Goal: Obtain resource: Download file/media

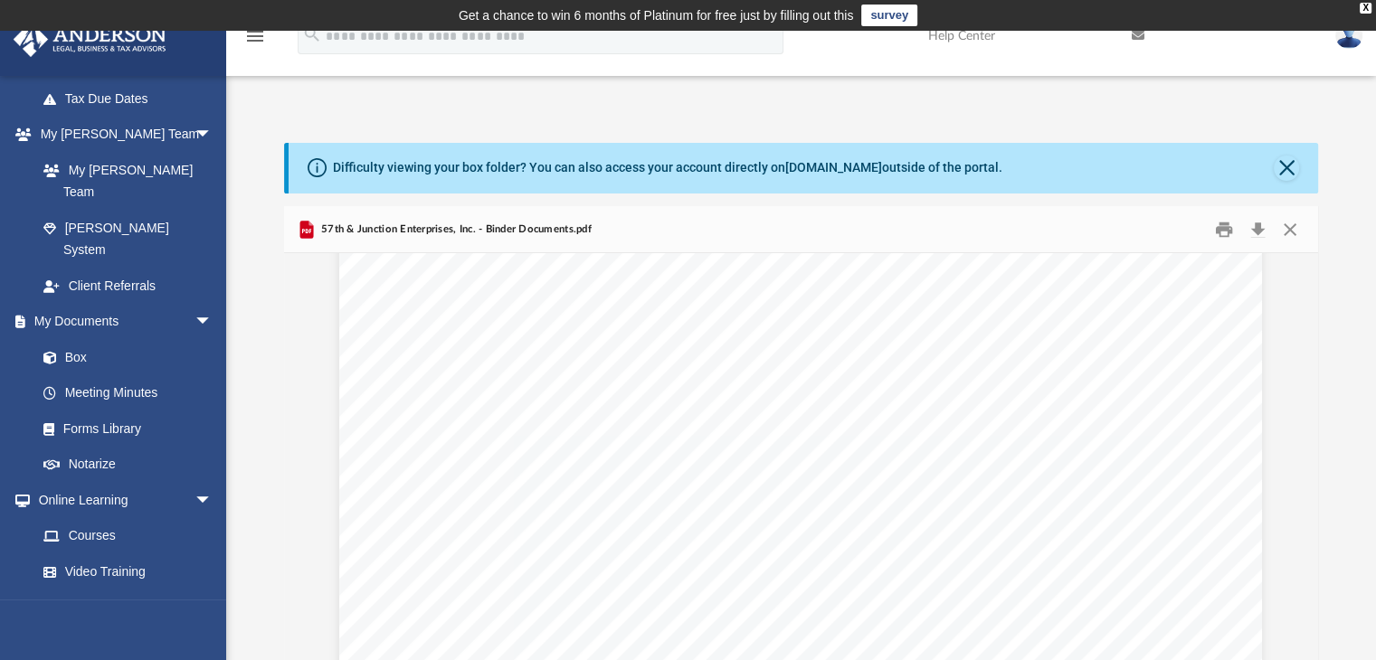
scroll to position [437, 0]
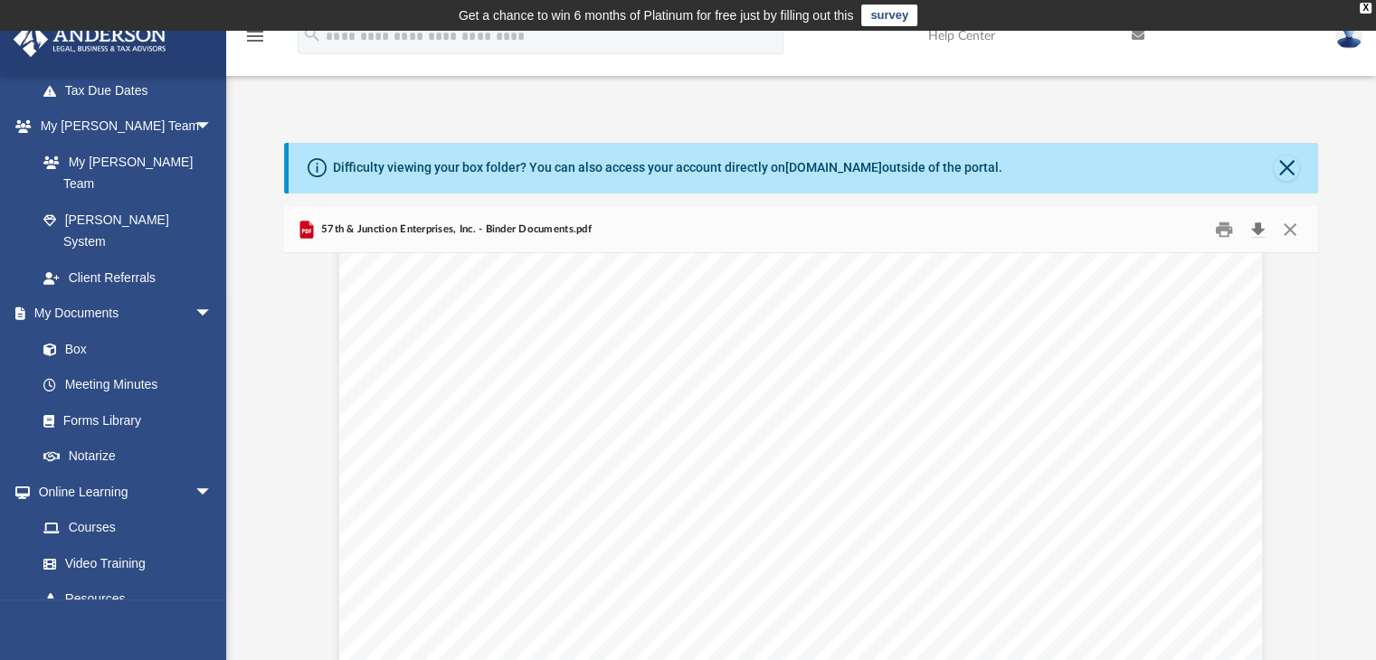
click at [1256, 225] on button "Download" at bounding box center [1258, 229] width 33 height 28
click at [1351, 37] on img at bounding box center [1348, 36] width 27 height 26
click at [1047, 156] on link "Logout" at bounding box center [1054, 157] width 181 height 37
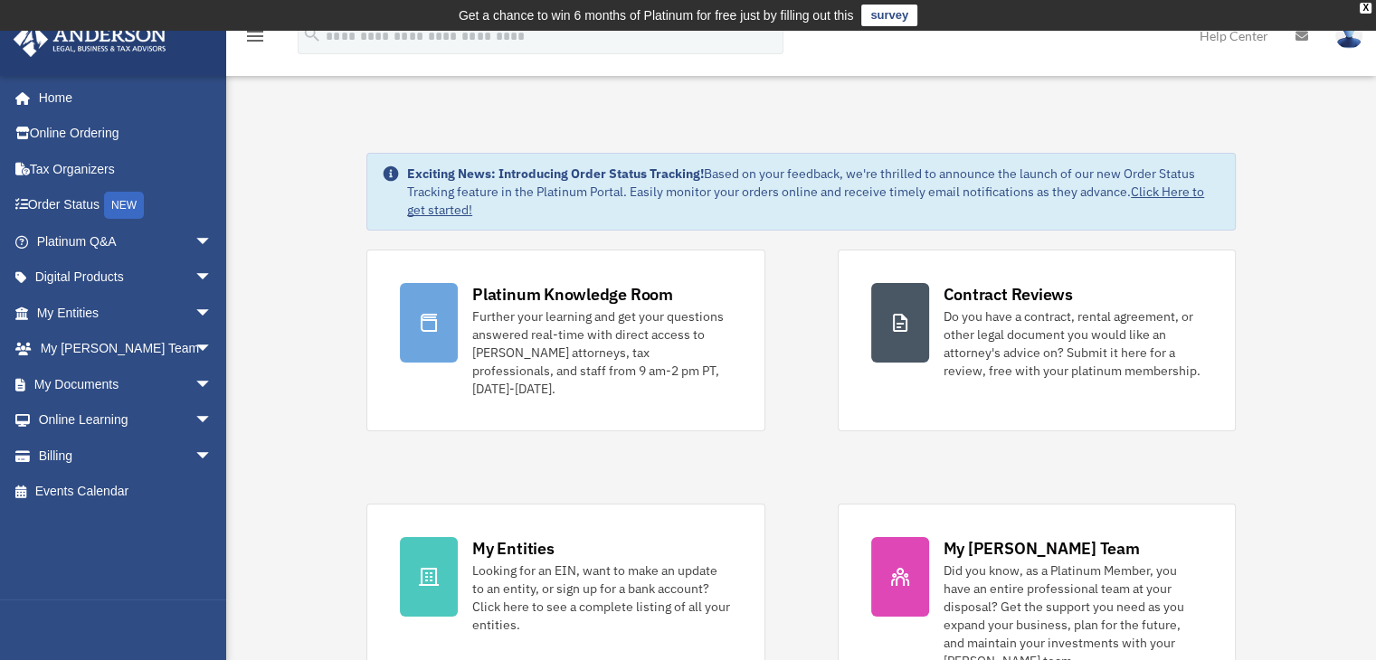
click at [194, 385] on span "arrow_drop_down" at bounding box center [212, 384] width 36 height 37
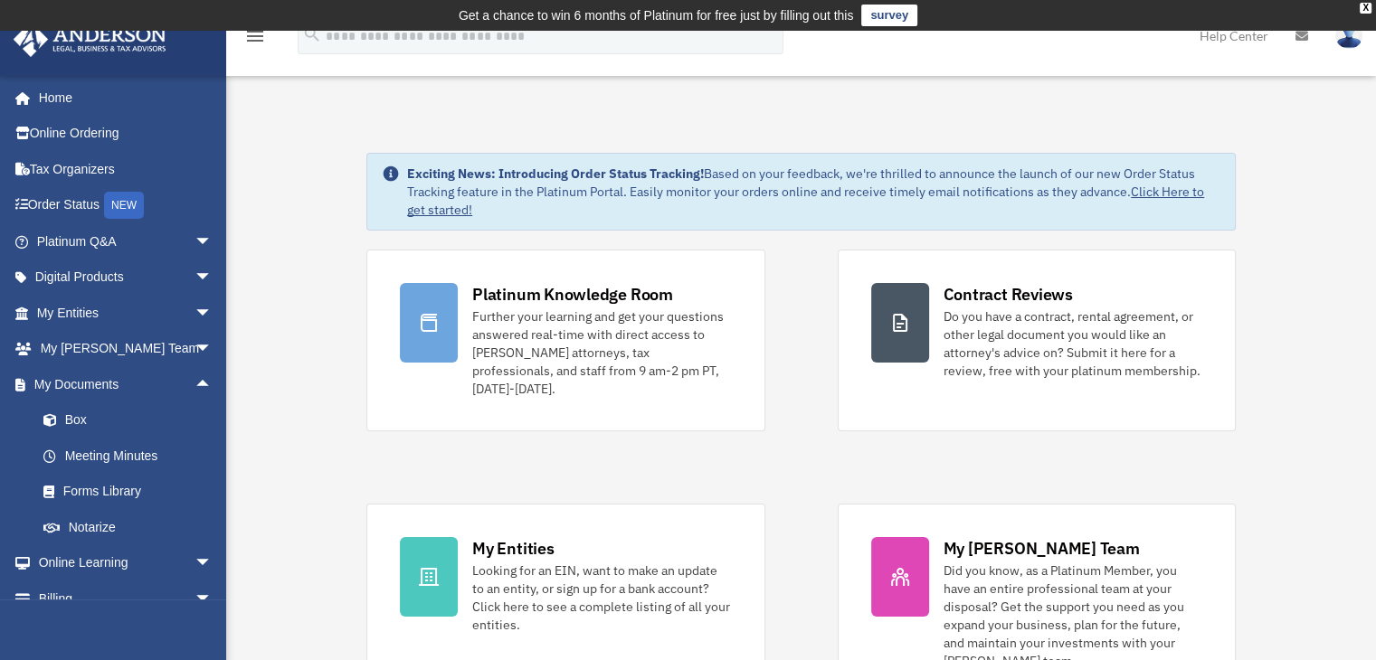
click at [76, 418] on link "Box" at bounding box center [132, 421] width 214 height 36
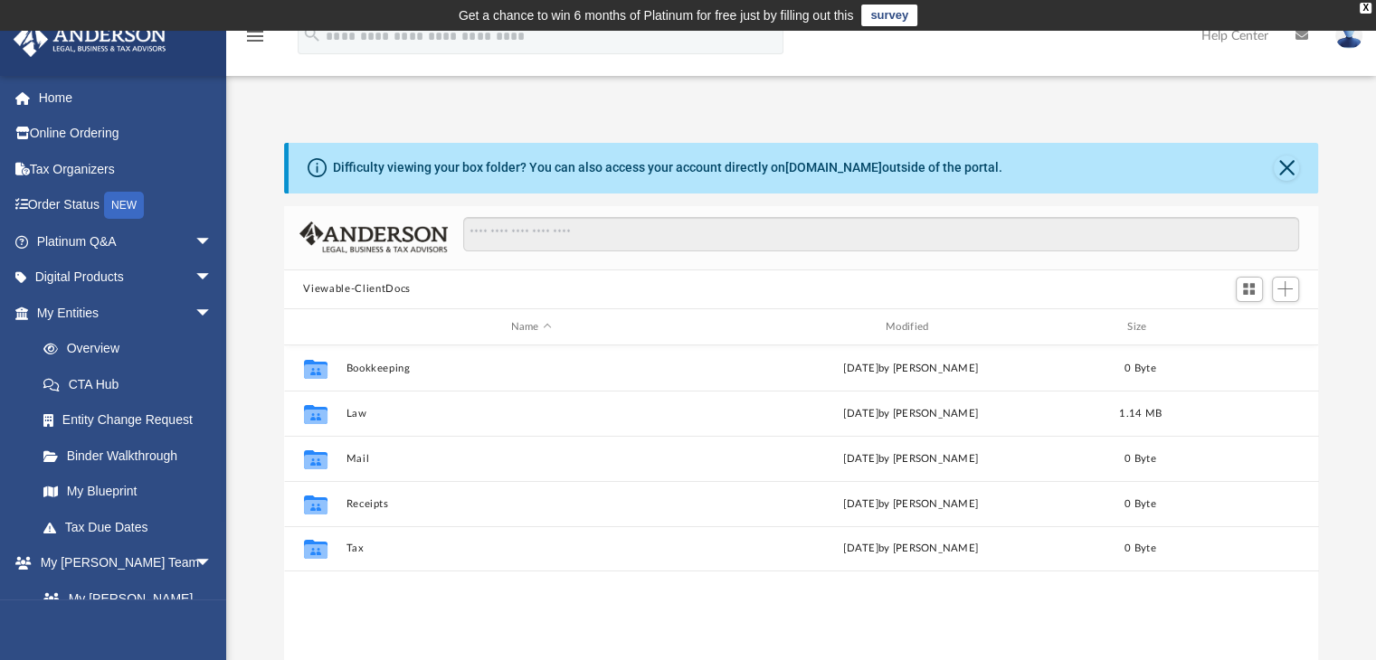
scroll to position [397, 1020]
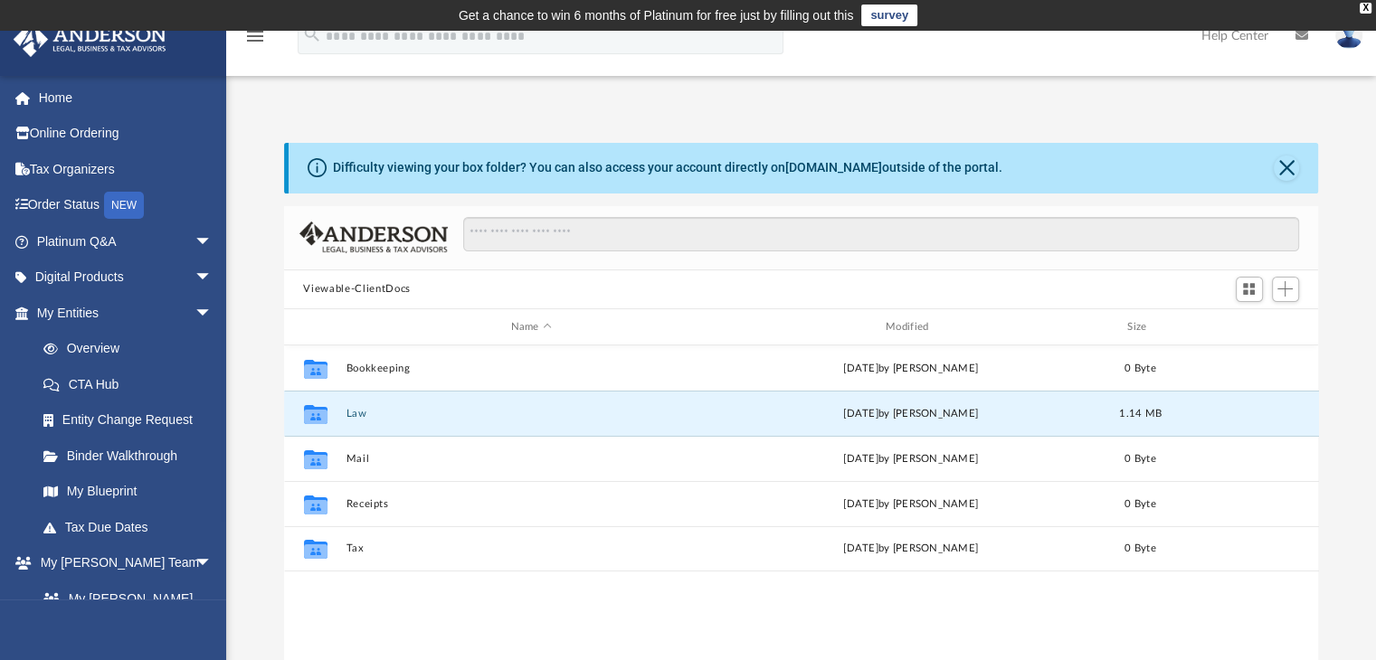
click at [353, 414] on button "Law" at bounding box center [531, 414] width 371 height 12
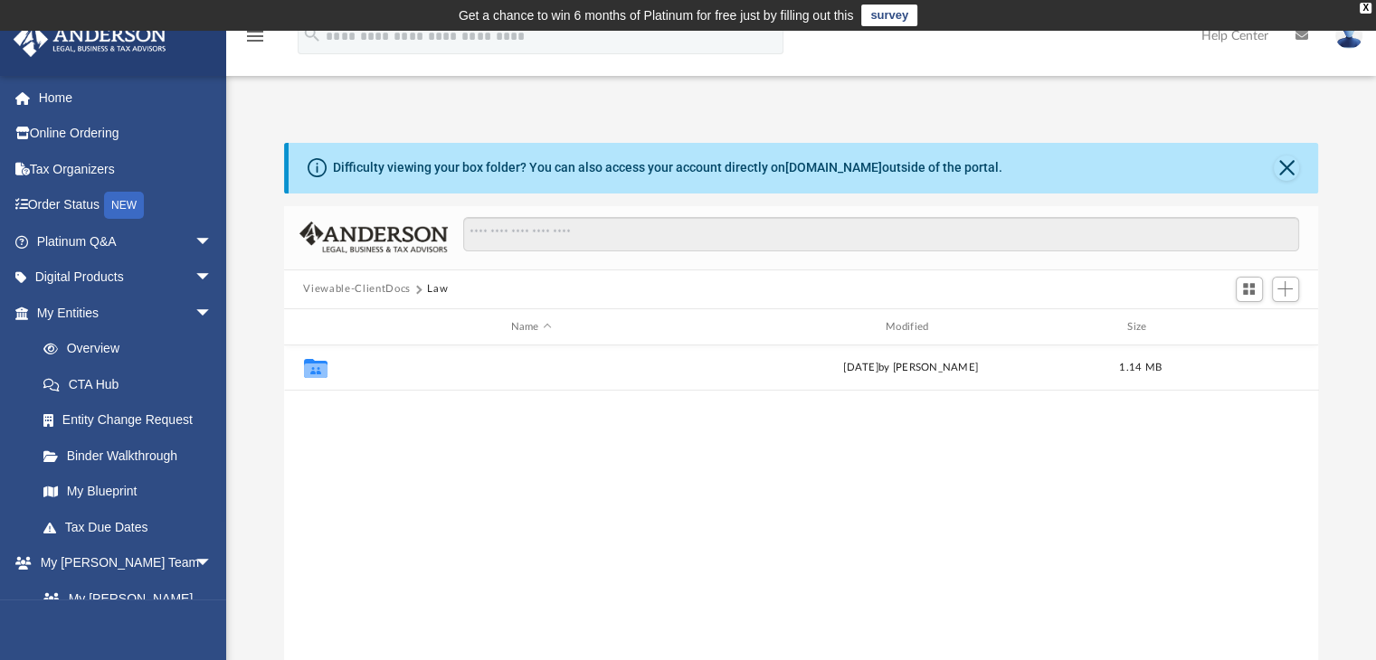
click at [398, 366] on button "57th & Junction Enterprises, Inc." at bounding box center [531, 369] width 371 height 12
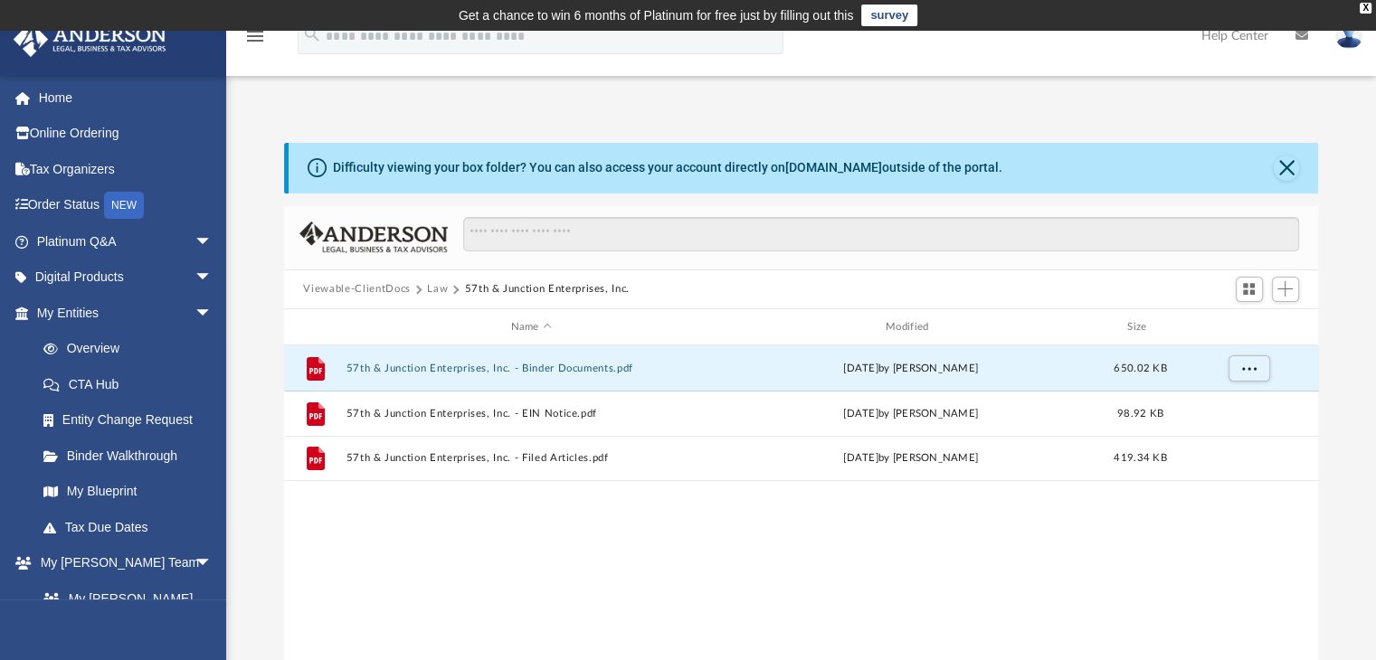
click at [381, 369] on button "57th & Junction Enterprises, Inc. - Binder Documents.pdf" at bounding box center [531, 369] width 371 height 12
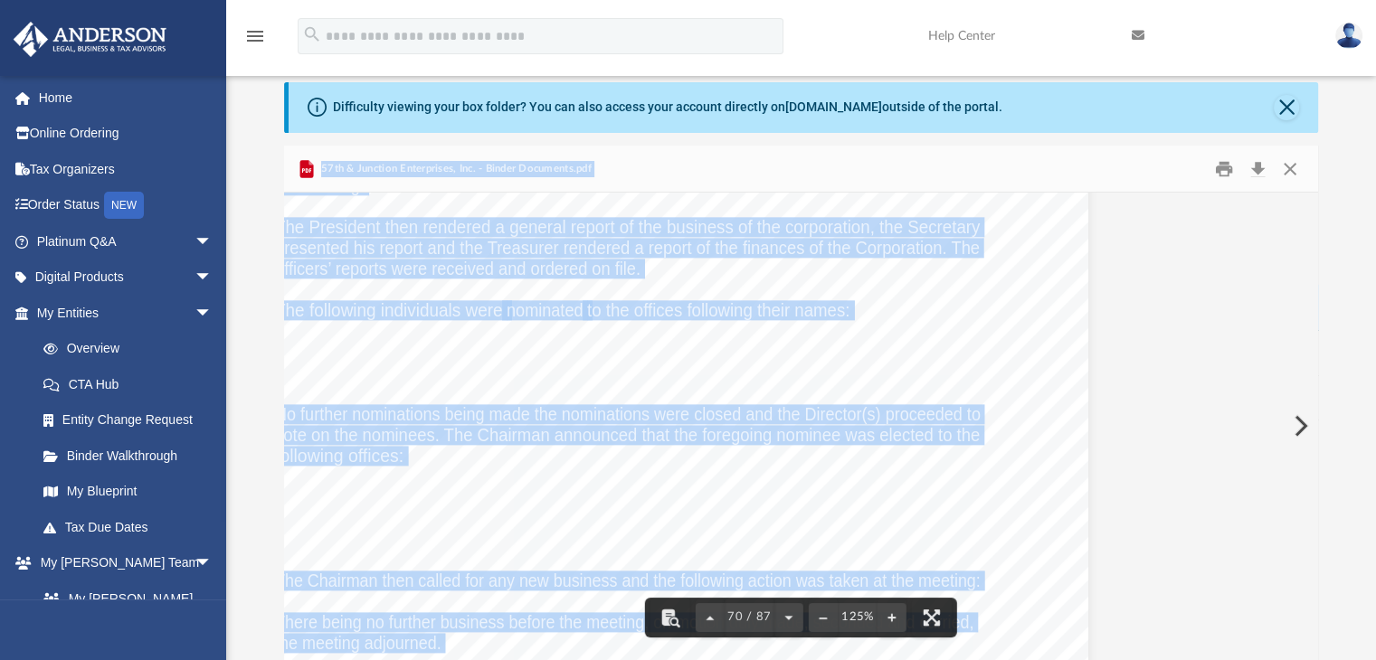
scroll to position [84860, 416]
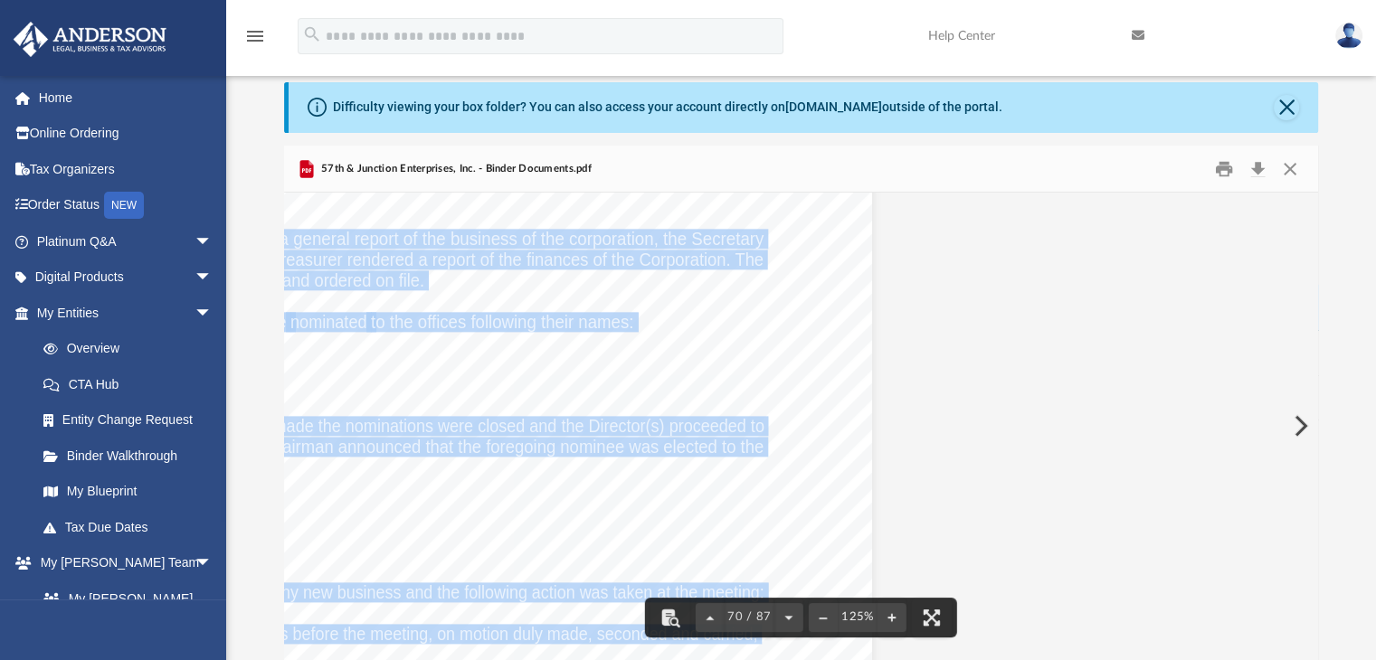
drag, startPoint x: 1313, startPoint y: 545, endPoint x: 1311, endPoint y: 200, distance: 345.6
click at [1311, 200] on body "X Get a chance to win 6 months of Platinum for free just by filling out this su…" at bounding box center [688, 488] width 1376 height 1099
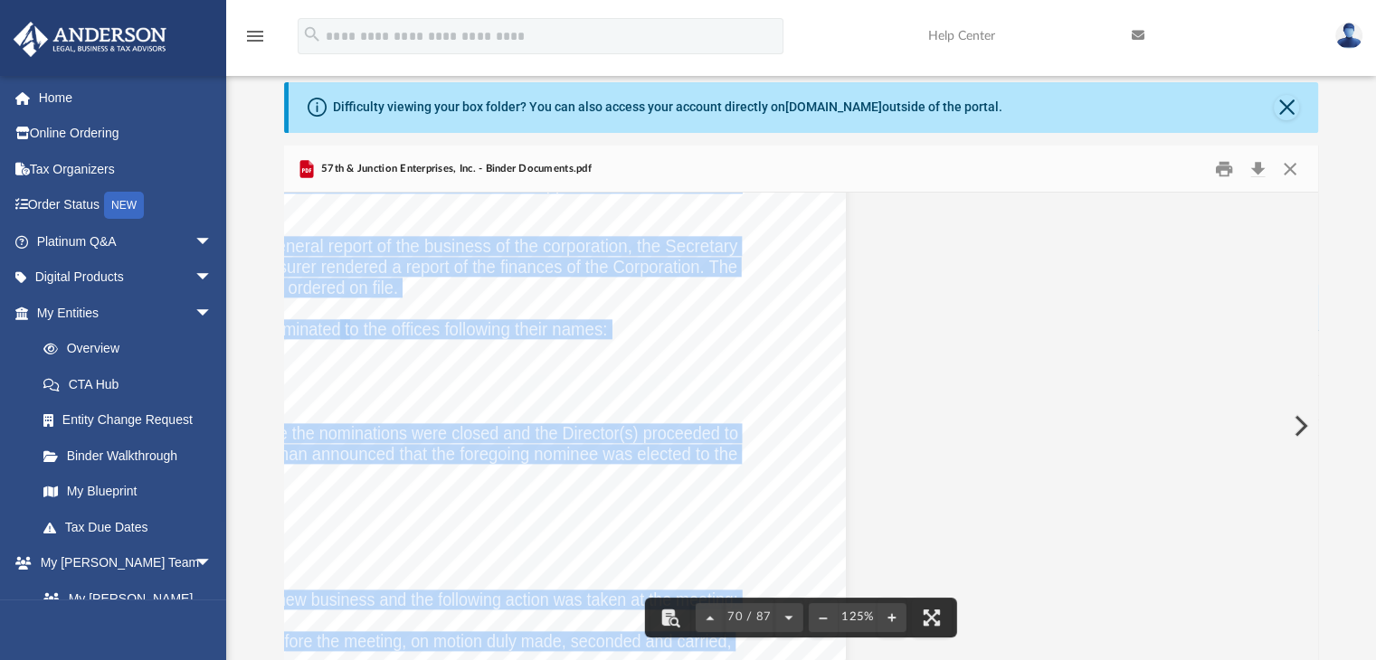
click at [511, 374] on div "Shareholder Meeting Minutes Page 1 of 2 Minutes of the Annual Meeting of The Bo…" at bounding box center [384, 208] width 923 height 1194
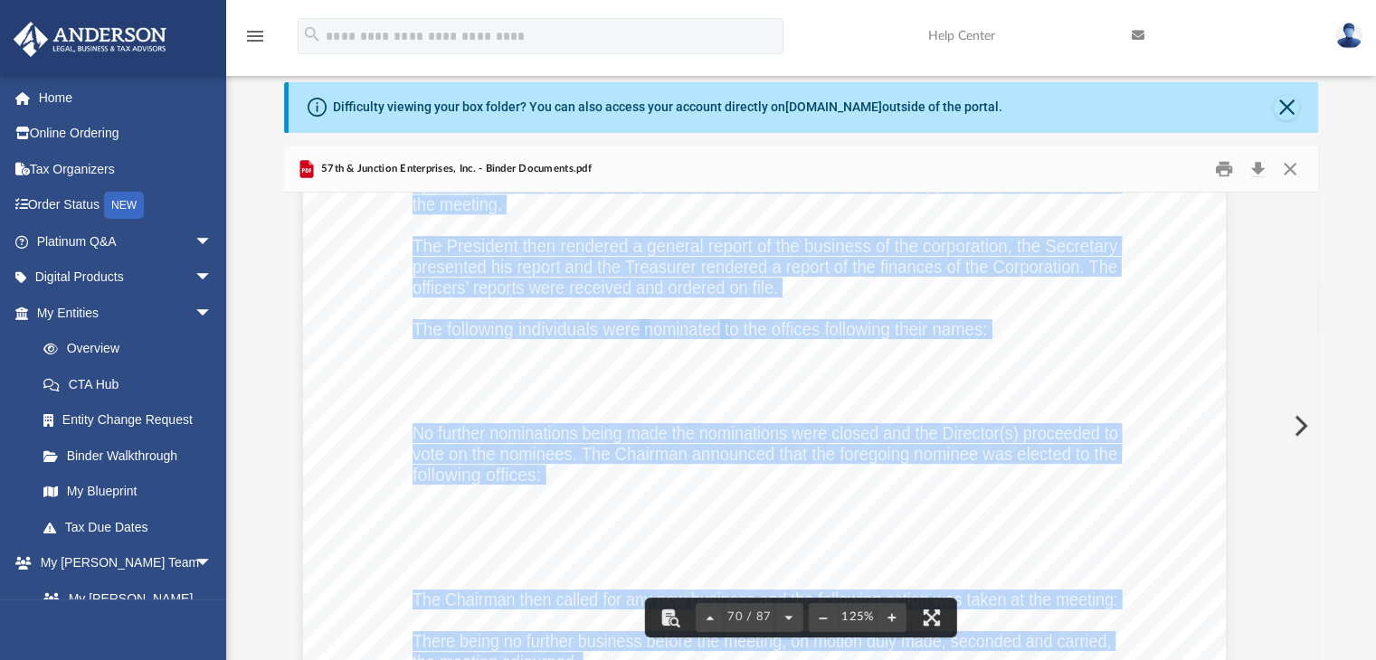
scroll to position [84860, 0]
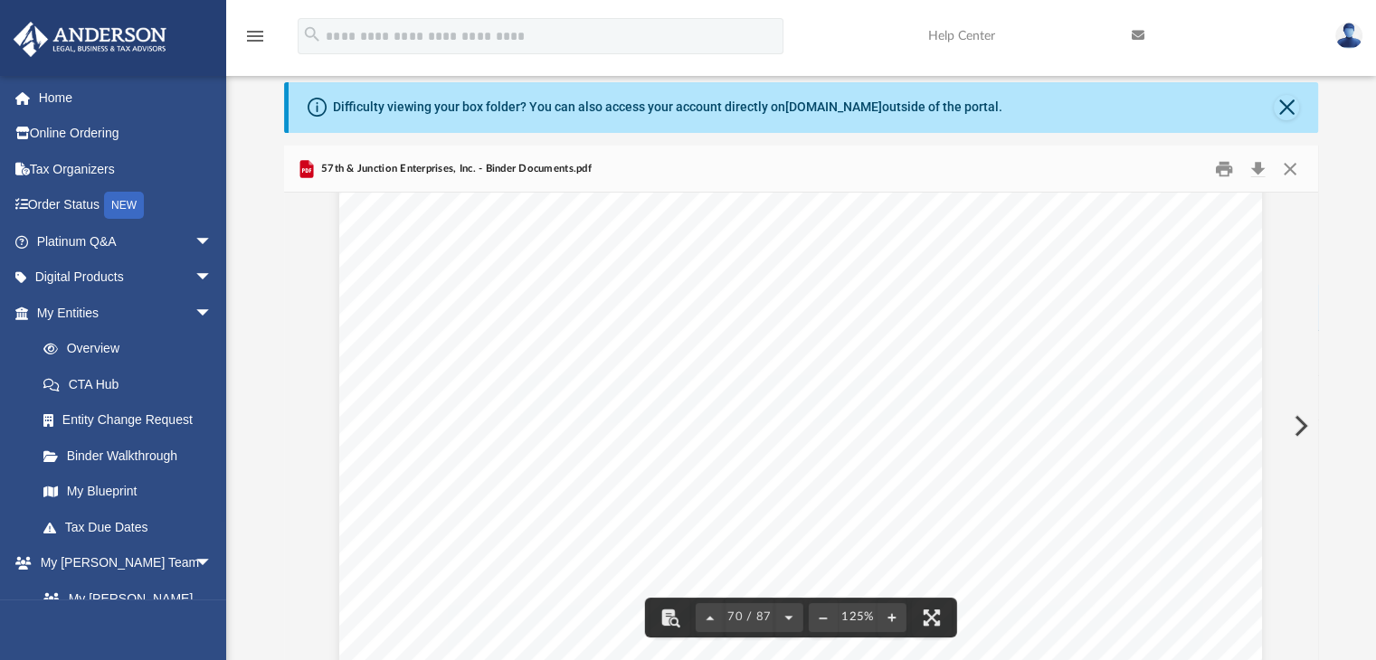
click at [561, 249] on div at bounding box center [801, 250] width 1035 height 2
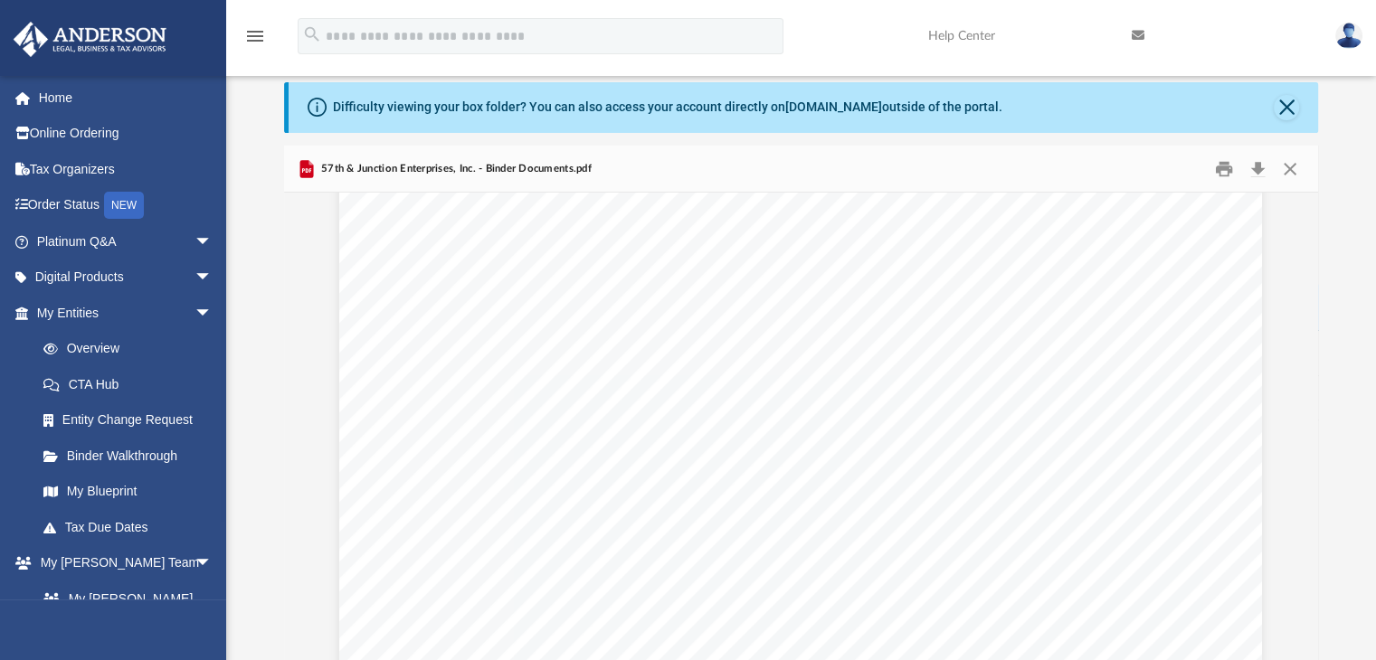
scroll to position [69535, 0]
click at [1254, 167] on button "Download" at bounding box center [1258, 169] width 33 height 28
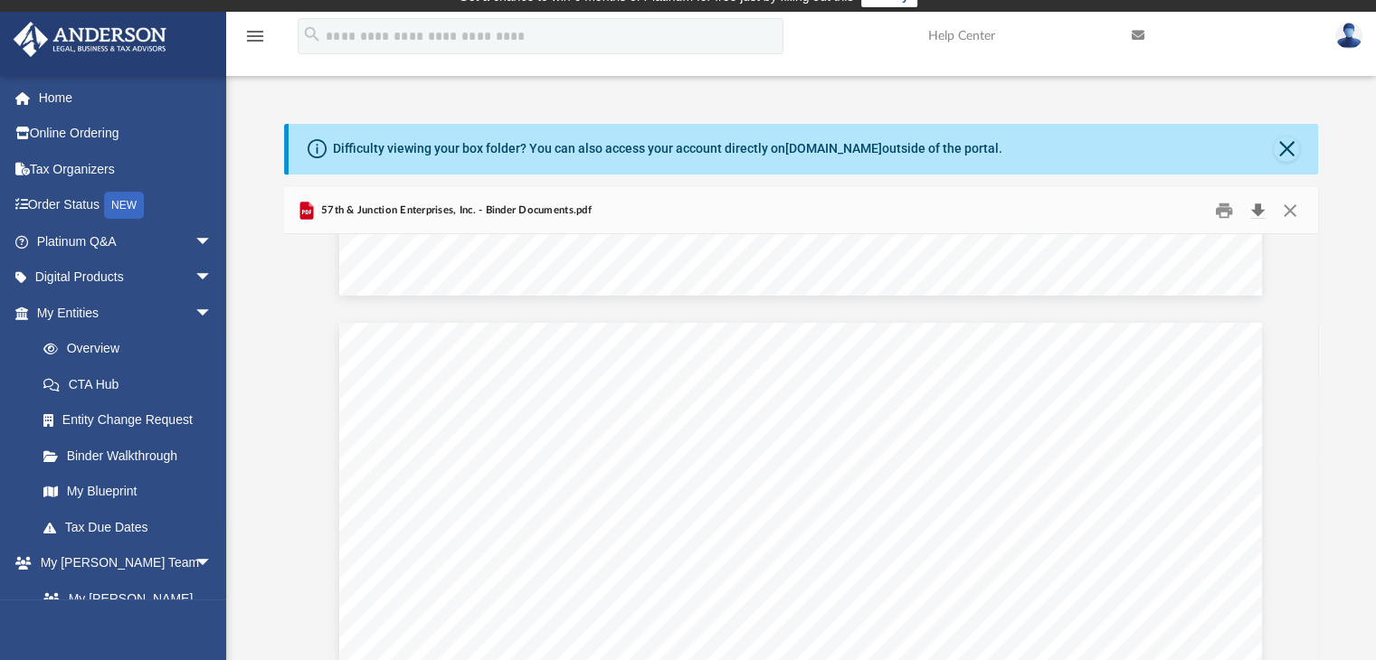
scroll to position [0, 0]
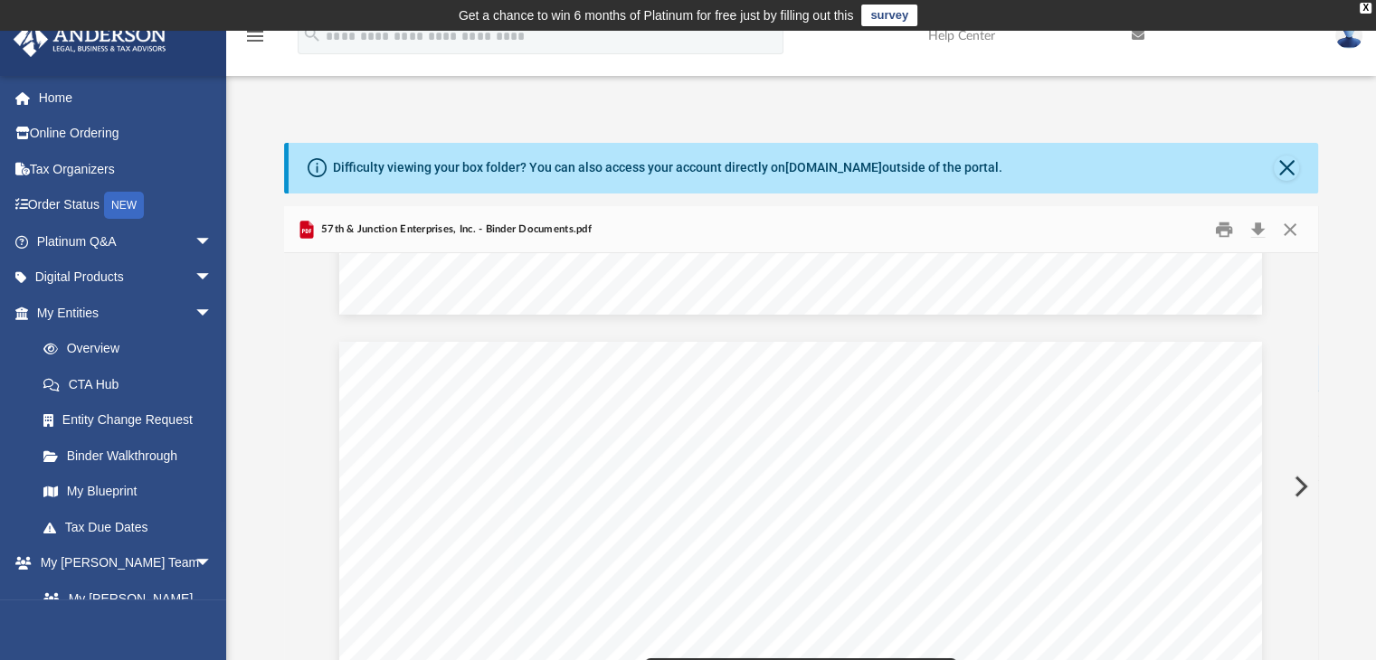
click at [194, 234] on span "arrow_drop_down" at bounding box center [212, 241] width 36 height 37
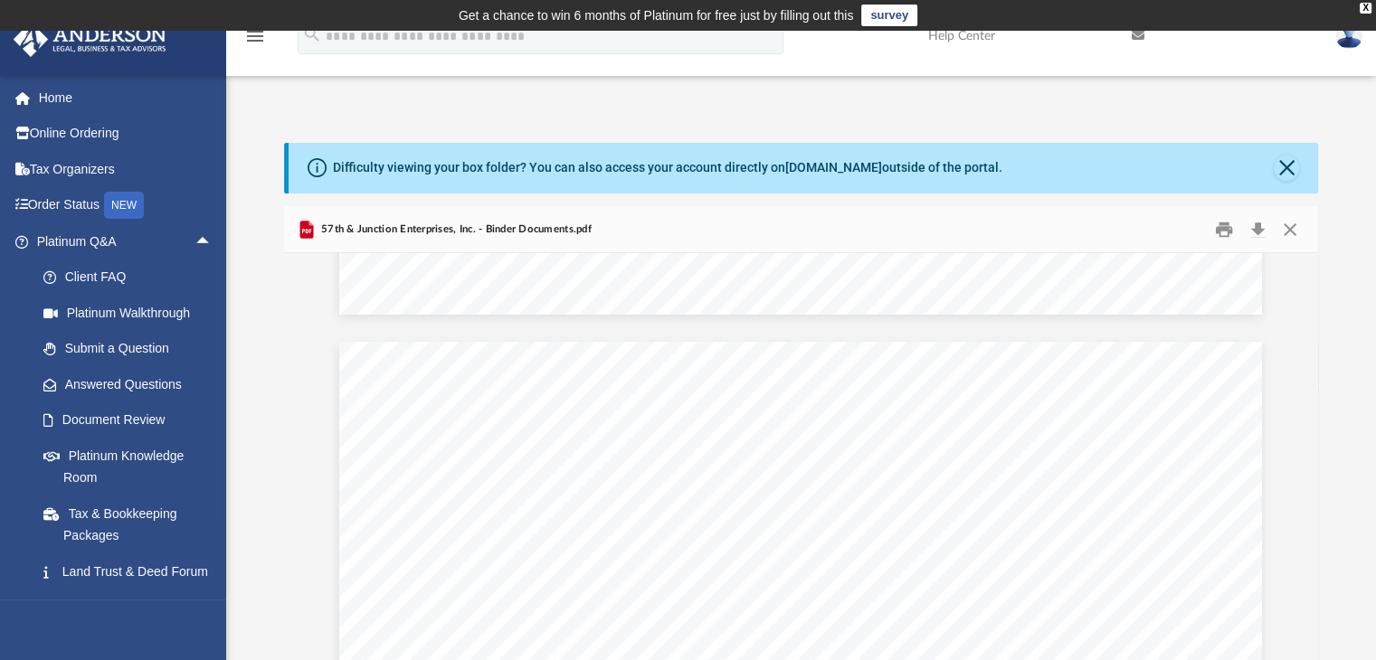
click at [99, 417] on link "Document Review" at bounding box center [132, 421] width 214 height 36
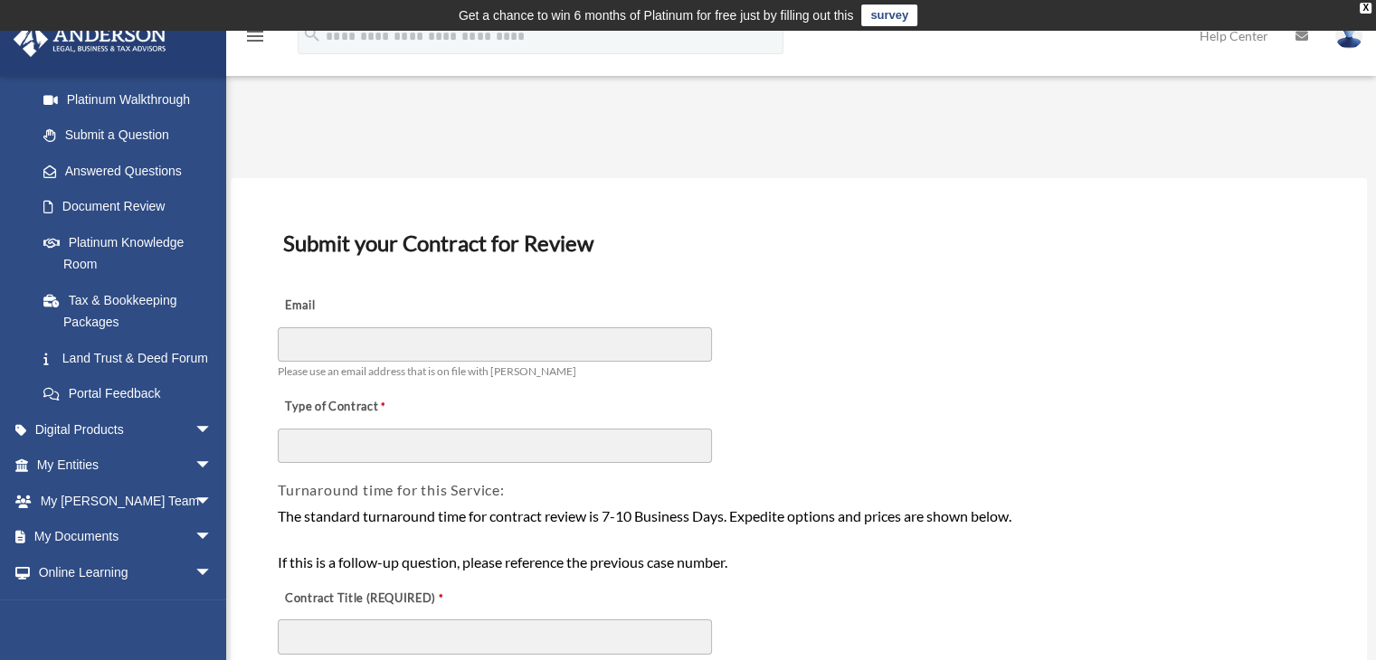
scroll to position [220, 0]
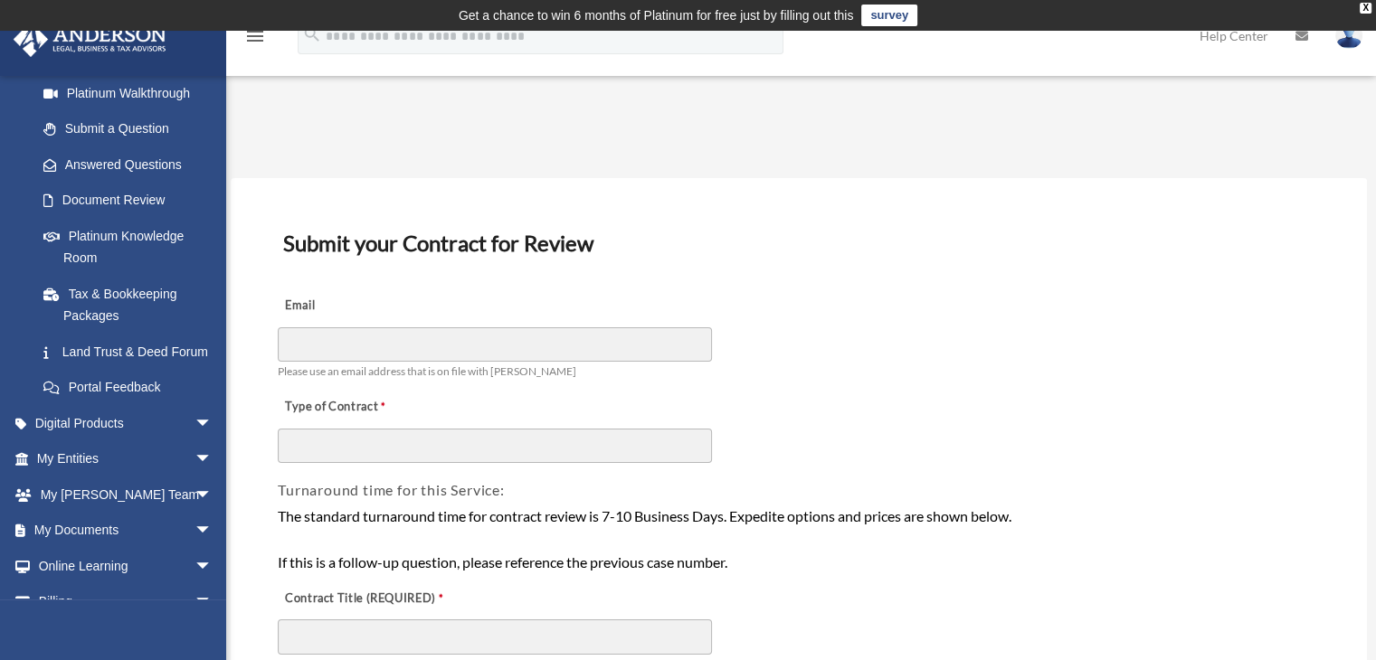
click at [98, 549] on link "My Documents arrow_drop_down" at bounding box center [126, 531] width 227 height 36
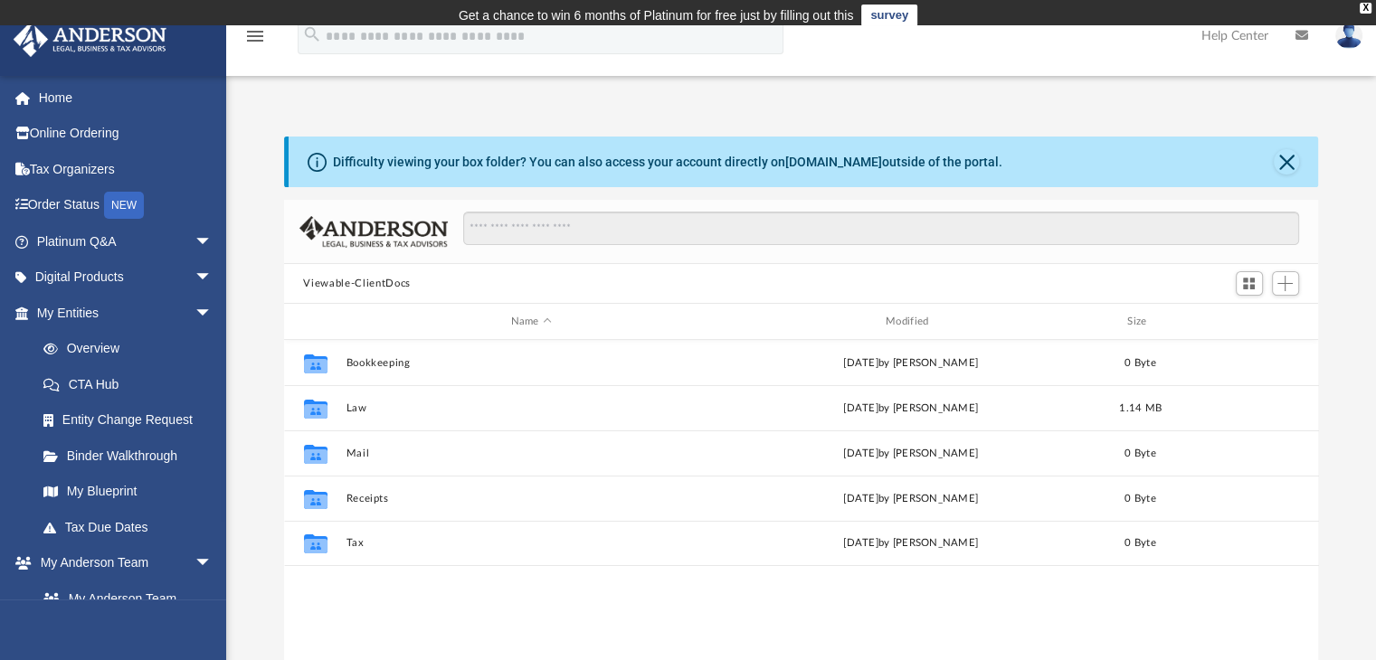
scroll to position [397, 1020]
